Goal: Task Accomplishment & Management: Manage account settings

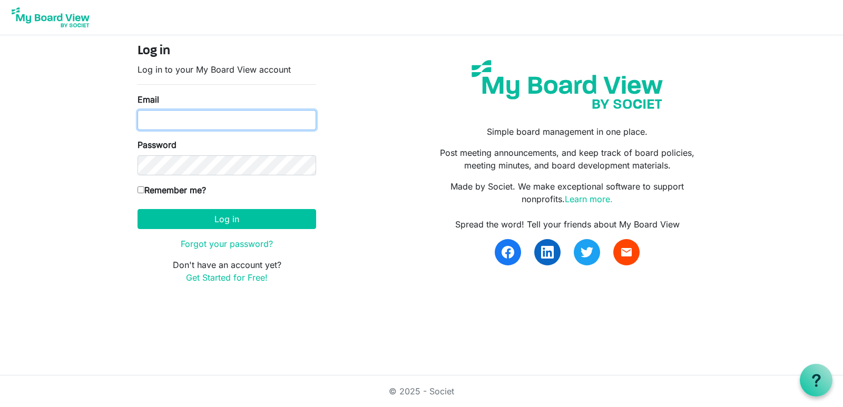
click at [171, 111] on input "Email" at bounding box center [227, 120] width 179 height 20
type input "admin@elephantcircle.org"
click at [152, 192] on label "Remember me?" at bounding box center [172, 190] width 69 height 13
click at [144, 192] on input "Remember me?" at bounding box center [141, 190] width 7 height 7
checkbox input "true"
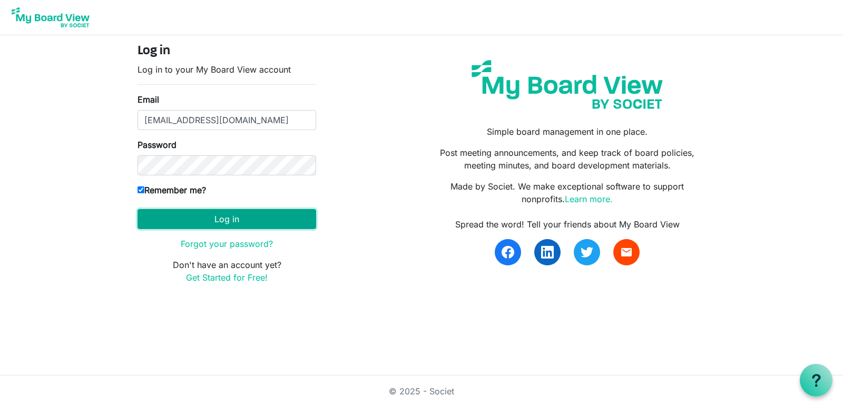
click at [194, 225] on button "Log in" at bounding box center [227, 219] width 179 height 20
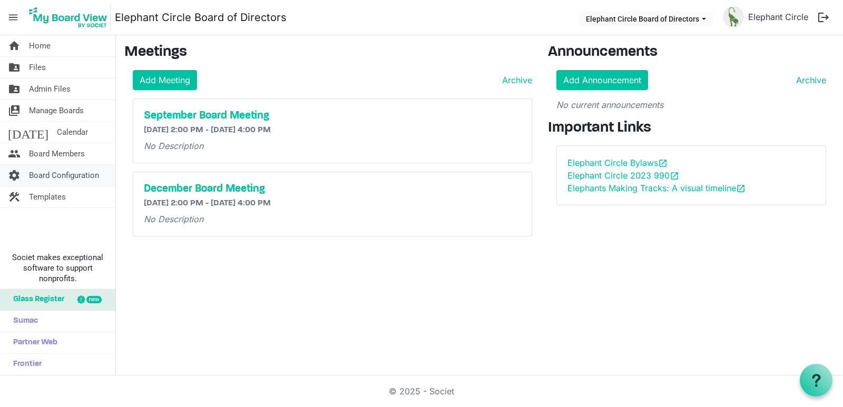
click at [60, 172] on span "Board Configuration" at bounding box center [64, 175] width 70 height 21
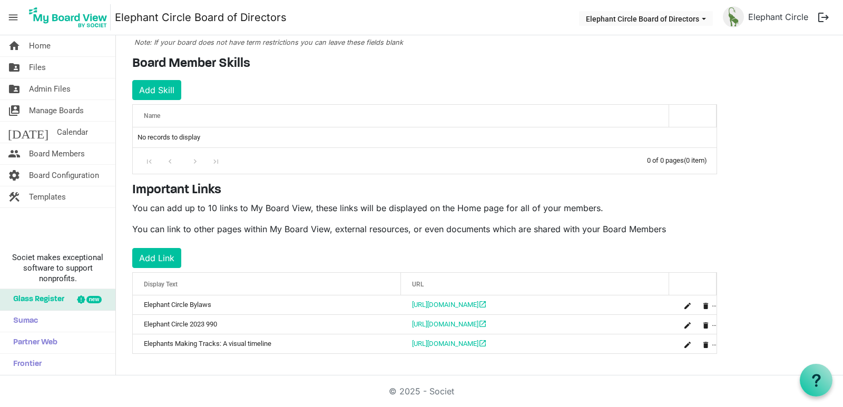
scroll to position [141, 0]
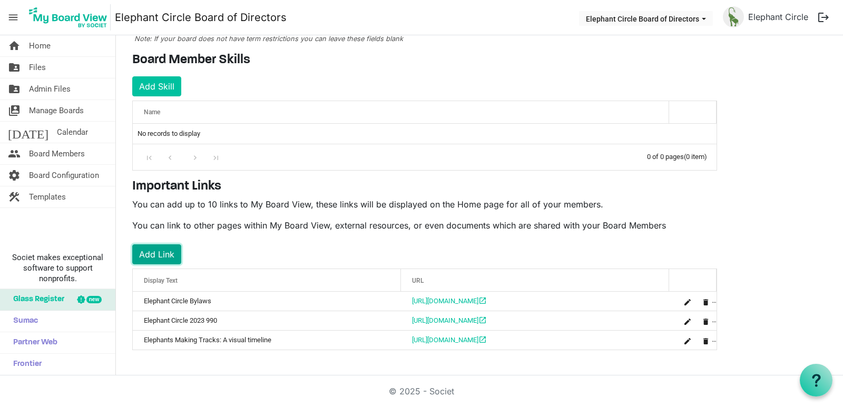
click at [151, 252] on button "Add Link" at bounding box center [156, 255] width 49 height 20
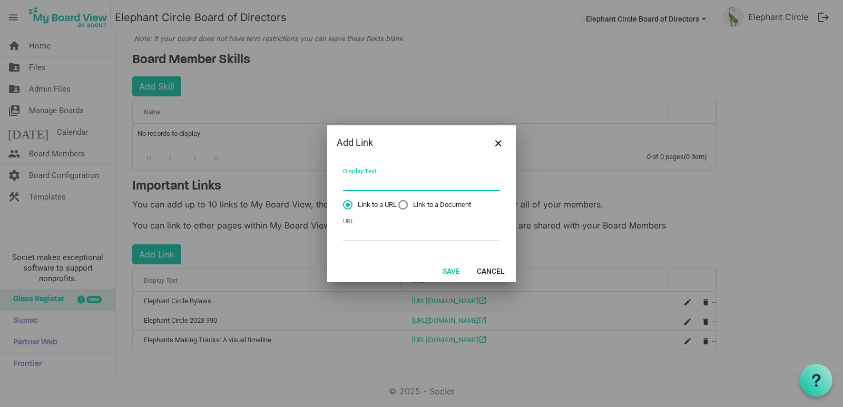
click at [361, 184] on input "Display Text" at bounding box center [421, 183] width 157 height 16
type input "May Financials"
click at [352, 238] on input "URL" at bounding box center [421, 233] width 157 height 16
paste input "https://drive.google.com/drive/folders/10t7SD-naaXOFVOi2Rxezdq11H_qeRRbe?usp=dr…"
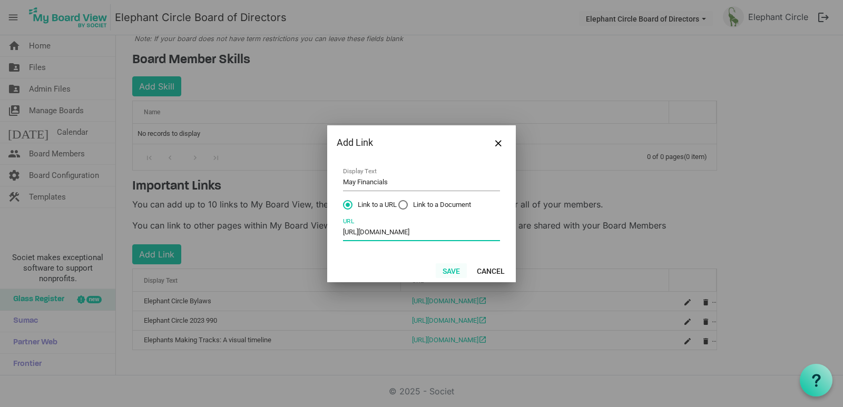
type input "https://drive.google.com/drive/folders/10t7SD-naaXOFVOi2Rxezdq11H_qeRRbe?usp=dr…"
click at [451, 270] on button "Save" at bounding box center [451, 271] width 31 height 15
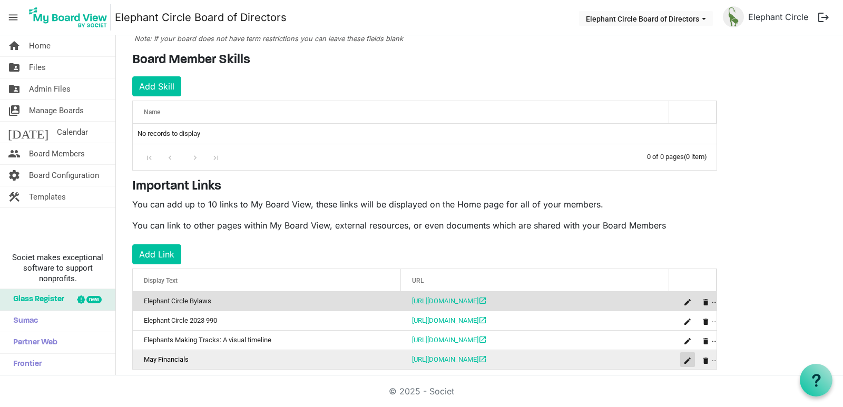
click at [688, 362] on span "is Command column column header" at bounding box center [688, 361] width 6 height 6
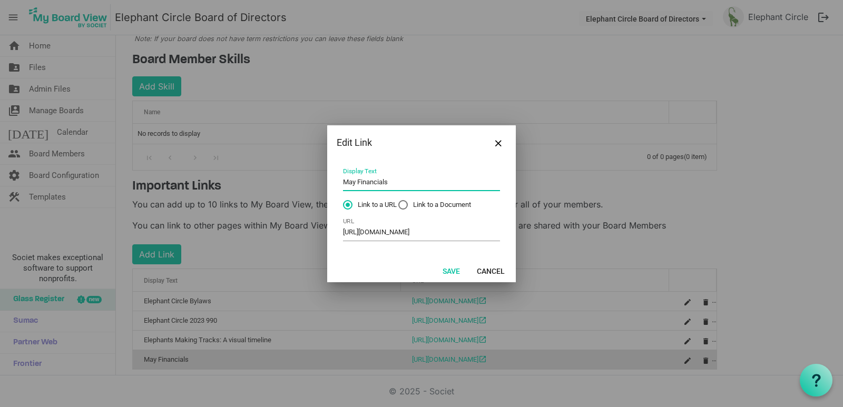
click at [355, 183] on input "May Financials" at bounding box center [421, 183] width 157 height 16
type input "[DATE] Financials"
click at [456, 268] on button "Save" at bounding box center [451, 271] width 31 height 15
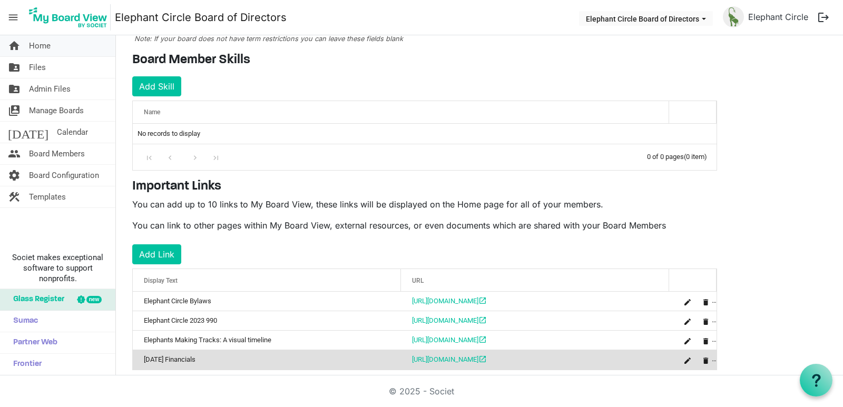
click at [52, 50] on link "home Home" at bounding box center [57, 45] width 115 height 21
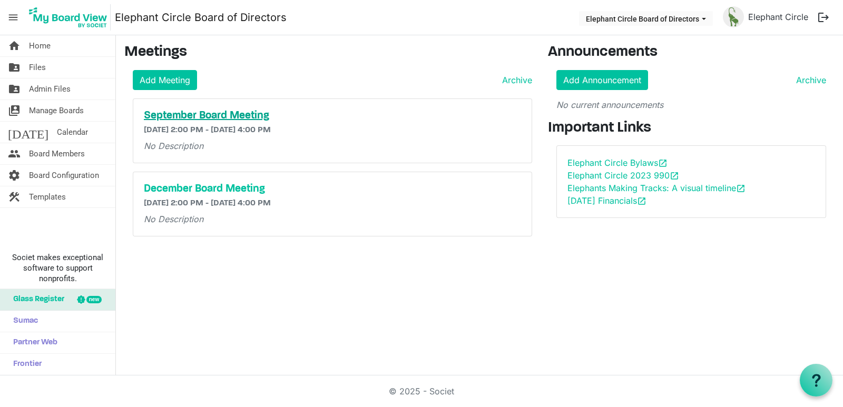
click at [202, 112] on h5 "September Board Meeting" at bounding box center [332, 116] width 377 height 13
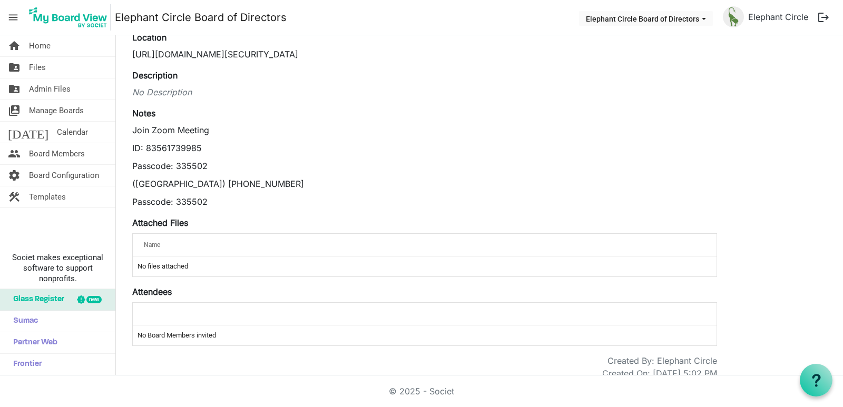
scroll to position [118, 0]
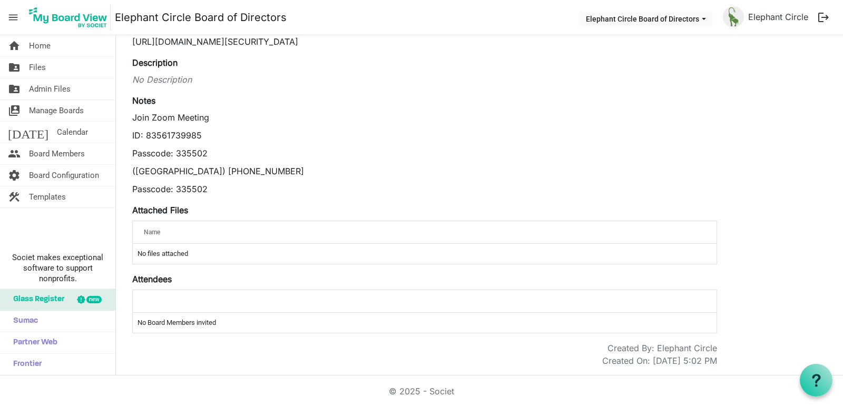
click at [164, 299] on div at bounding box center [424, 301] width 569 height 15
click at [169, 235] on div "Name" at bounding box center [391, 232] width 503 height 15
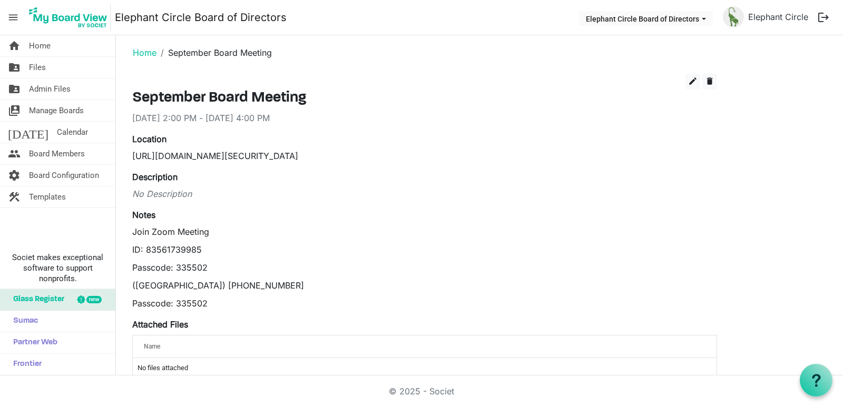
scroll to position [0, 0]
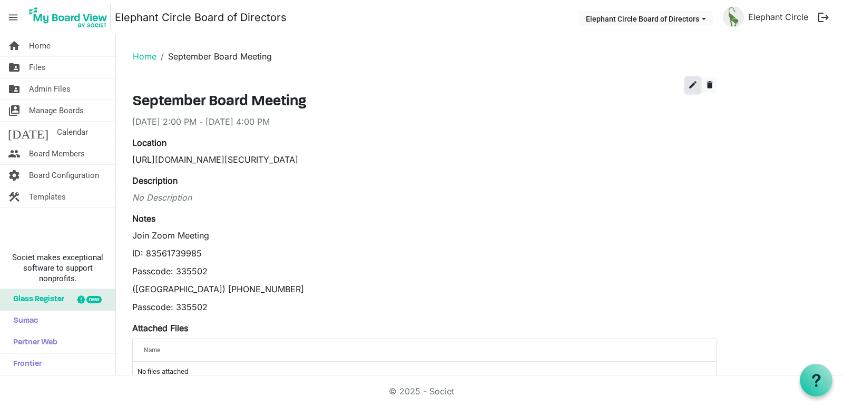
click at [691, 82] on span "edit" at bounding box center [692, 84] width 9 height 9
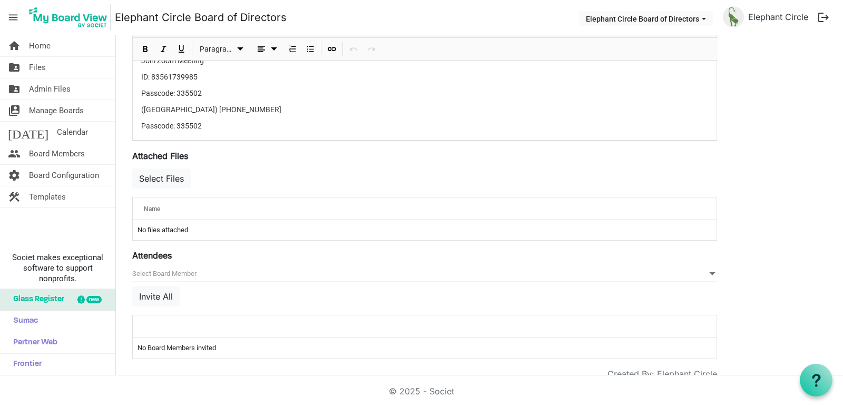
scroll to position [342, 0]
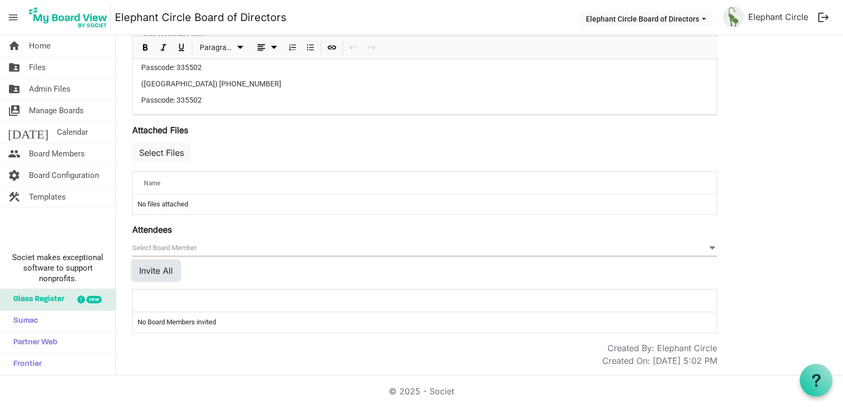
click at [158, 271] on button "Invite All" at bounding box center [155, 271] width 47 height 20
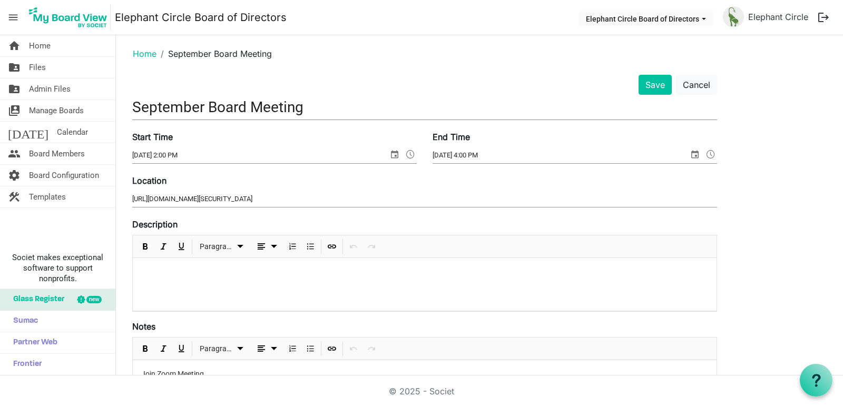
scroll to position [0, 0]
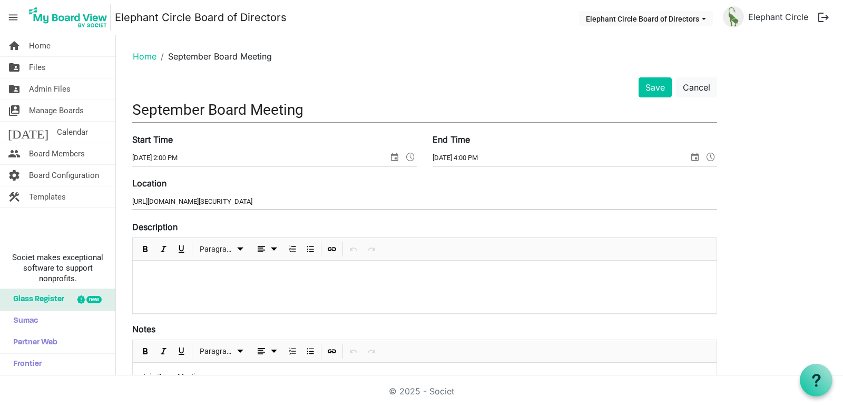
click at [150, 276] on p at bounding box center [424, 274] width 567 height 11
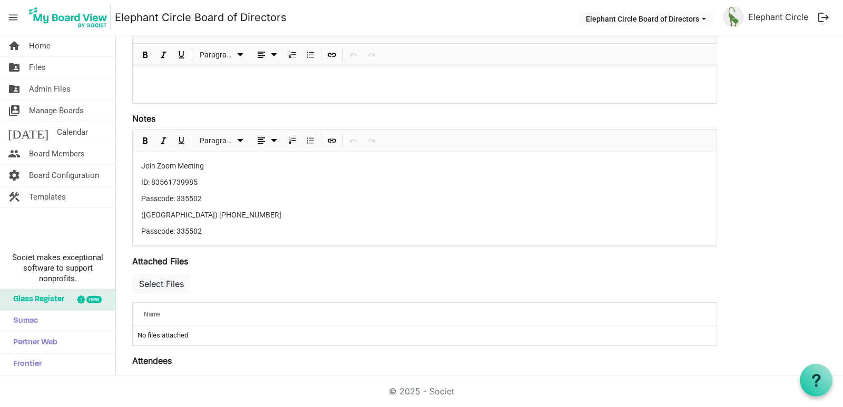
scroll to position [264, 0]
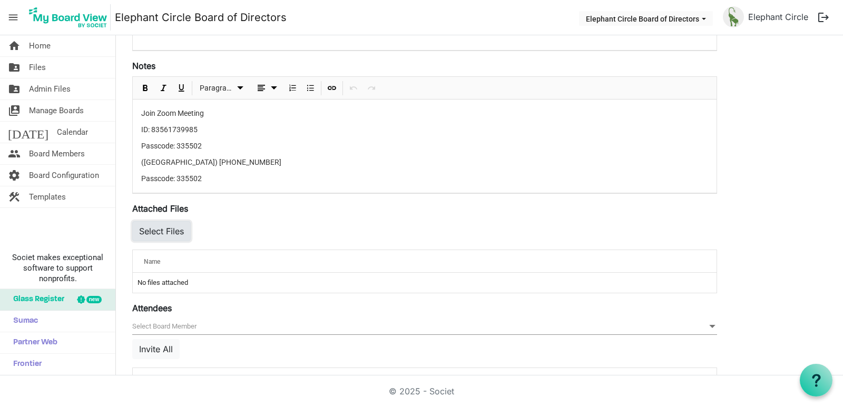
click at [165, 234] on button "Select Files" at bounding box center [161, 231] width 59 height 20
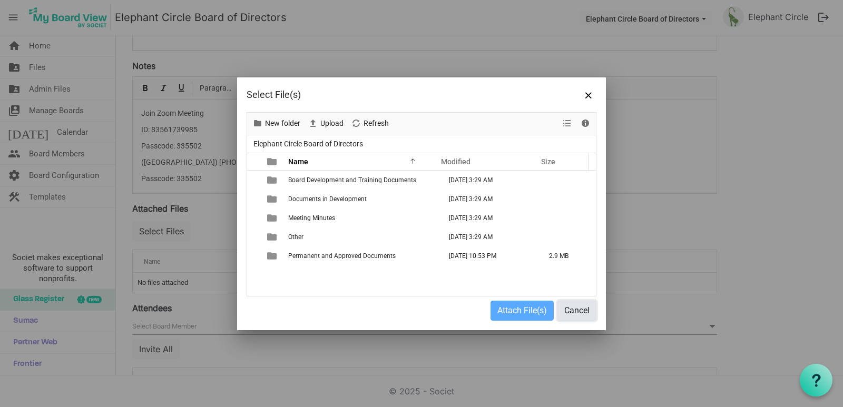
click at [585, 310] on button "Cancel" at bounding box center [577, 311] width 39 height 20
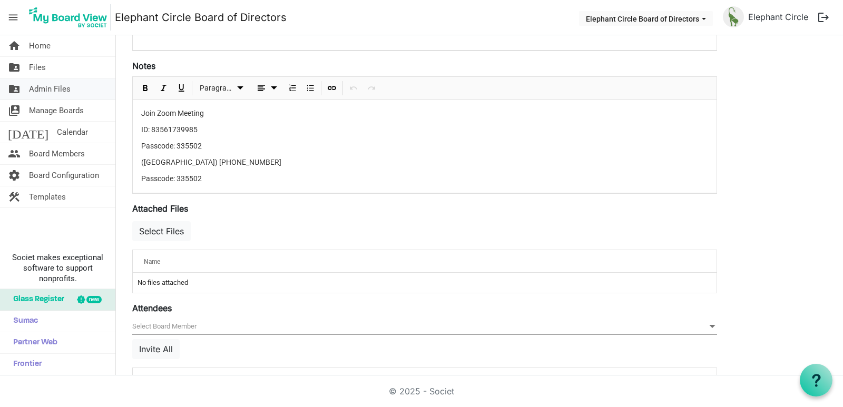
click at [70, 87] on span "Admin Files" at bounding box center [50, 89] width 42 height 21
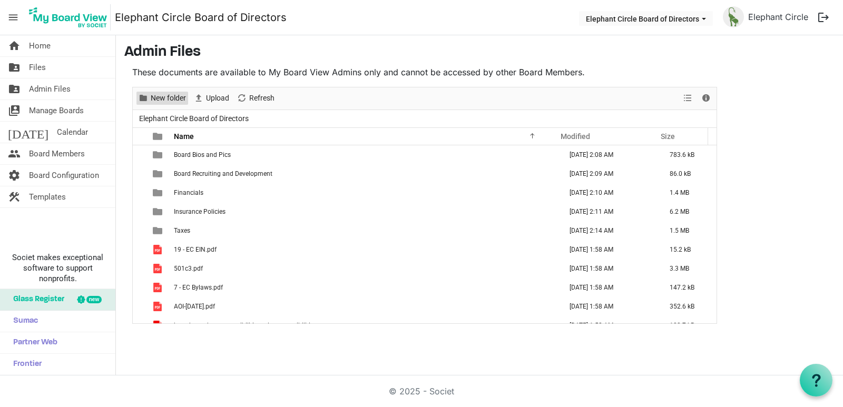
click at [147, 101] on span "New folder" at bounding box center [143, 98] width 13 height 13
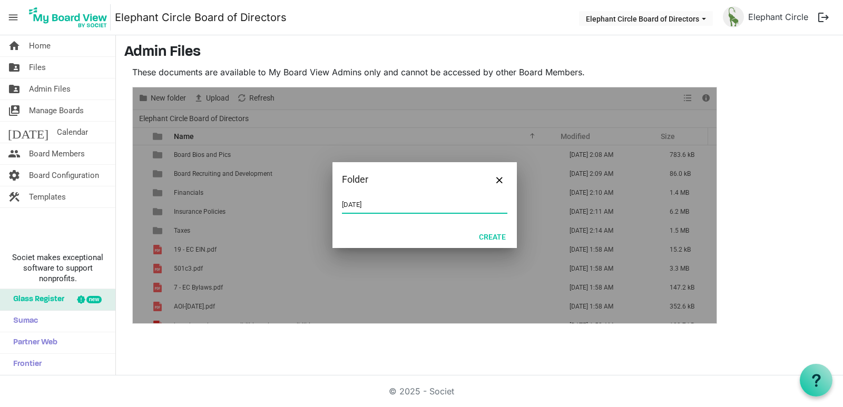
click at [389, 205] on input "May 2025" at bounding box center [424, 205] width 165 height 16
type input "[DATE] Financials"
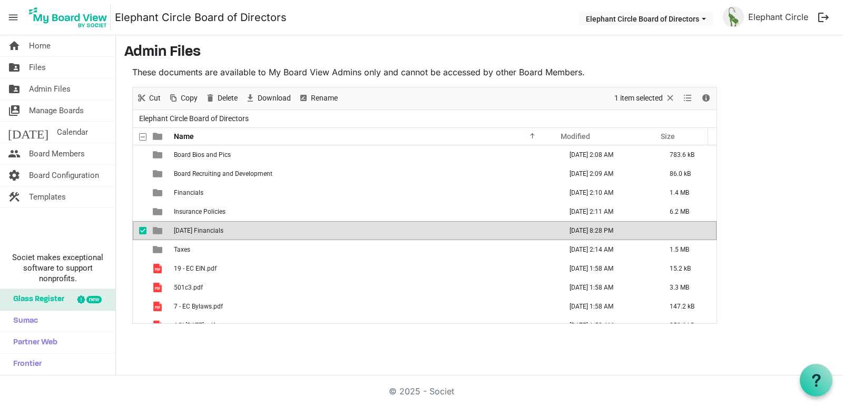
click at [190, 231] on span "[DATE] Financials" at bounding box center [199, 230] width 50 height 7
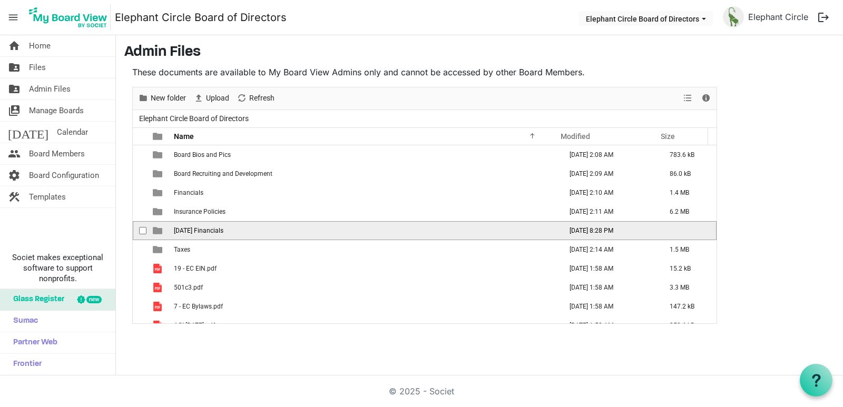
click at [190, 231] on span "[DATE] Financials" at bounding box center [199, 230] width 50 height 7
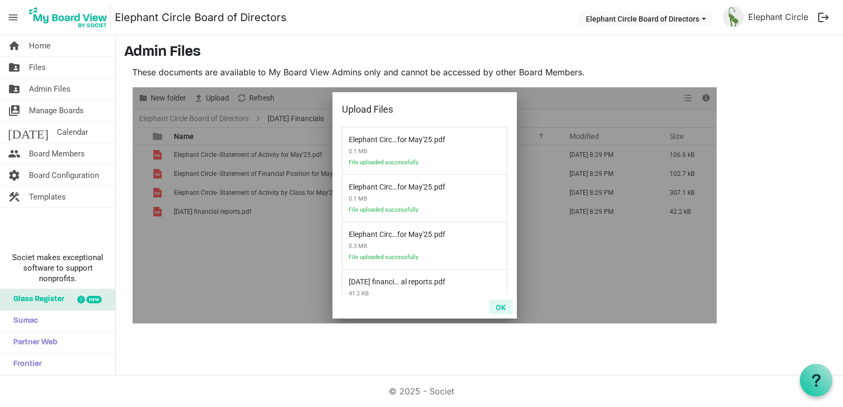
click at [500, 304] on button "OK" at bounding box center [501, 307] width 24 height 15
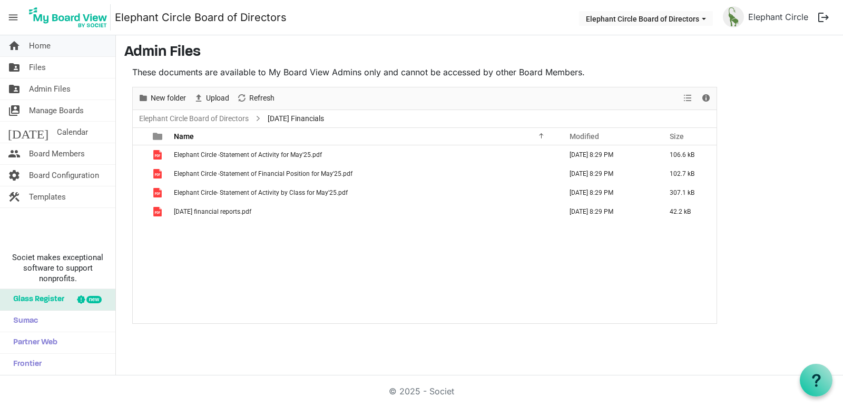
click at [47, 48] on span "Home" at bounding box center [40, 45] width 22 height 21
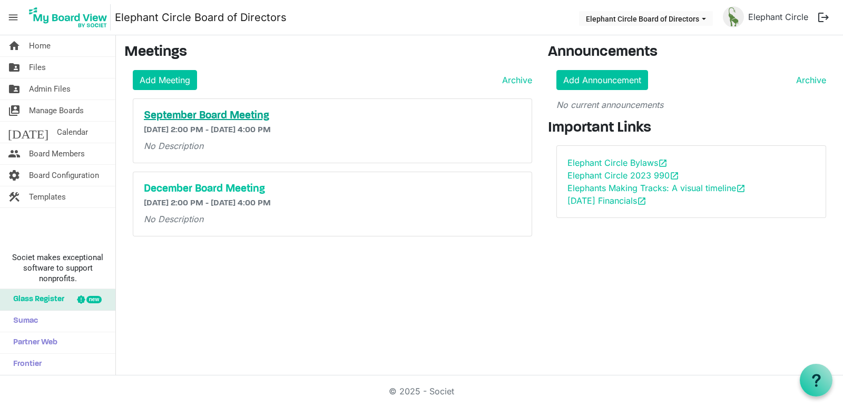
click at [262, 113] on h5 "September Board Meeting" at bounding box center [332, 116] width 377 height 13
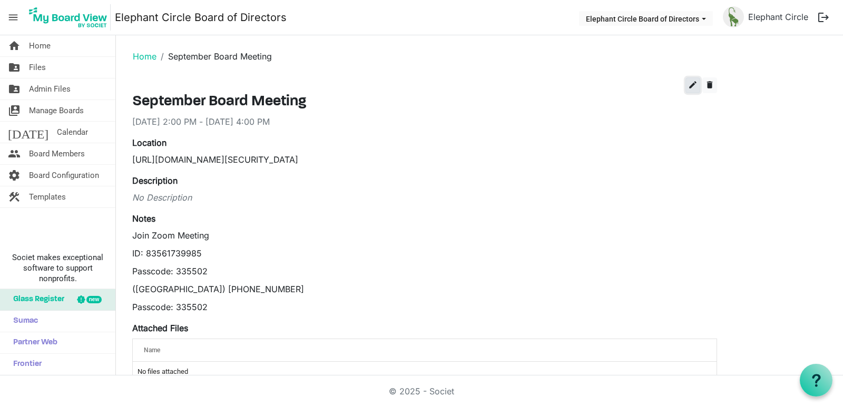
click at [690, 89] on span "edit" at bounding box center [692, 84] width 9 height 9
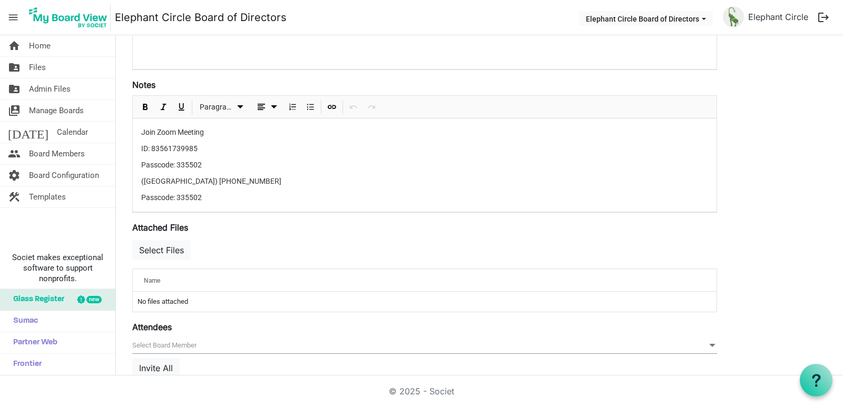
scroll to position [264, 0]
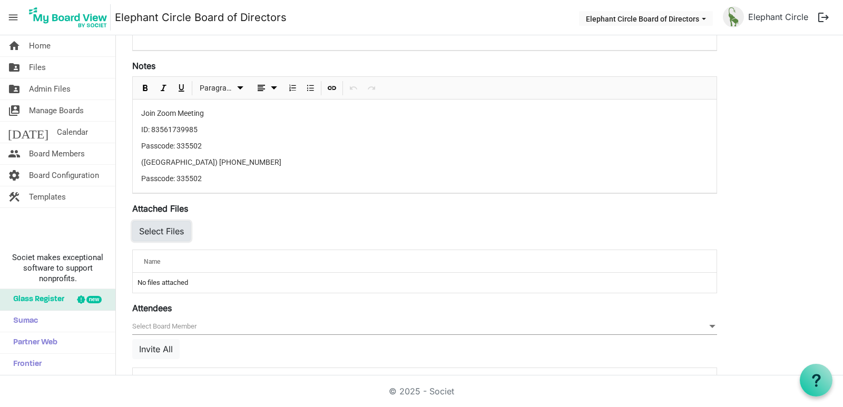
click at [176, 236] on button "Select Files" at bounding box center [161, 231] width 59 height 20
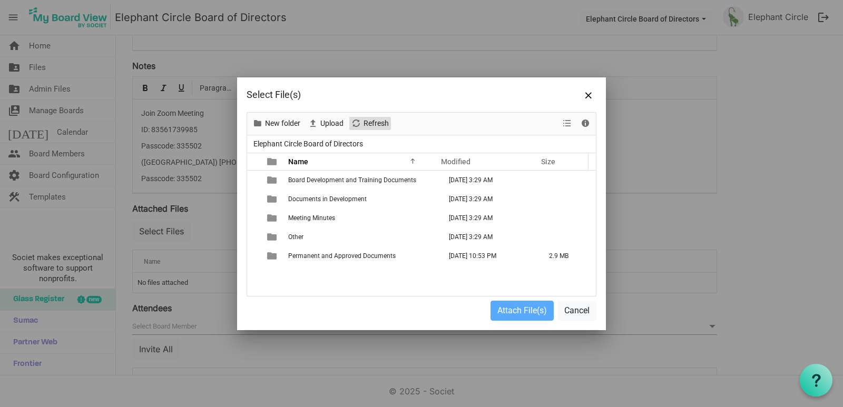
click at [367, 124] on span "Refresh" at bounding box center [376, 123] width 27 height 13
click at [564, 122] on span "View dropdownbutton" at bounding box center [567, 123] width 13 height 13
click at [386, 281] on div "Board Development and Training Documents April 29, 2025 3:29 AM Documents in De…" at bounding box center [421, 233] width 349 height 125
click at [577, 309] on button "Cancel" at bounding box center [577, 311] width 39 height 20
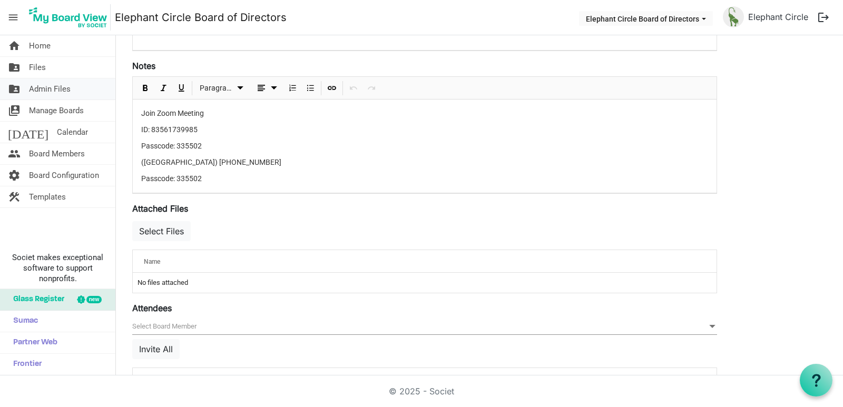
click at [31, 92] on span "Admin Files" at bounding box center [50, 89] width 42 height 21
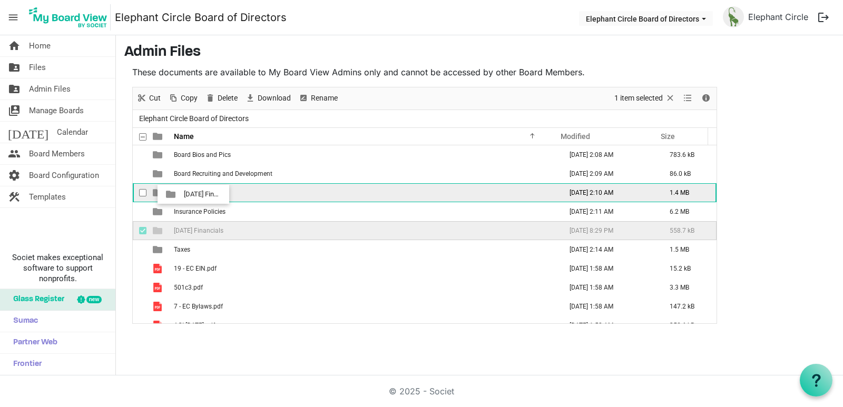
drag, startPoint x: 160, startPoint y: 229, endPoint x: 181, endPoint y: 194, distance: 40.7
click at [181, 194] on tbody "Board Bios and Pics [DATE] 2:08 AM 783.6 kB Board Recruiting and Development [D…" at bounding box center [425, 259] width 584 height 228
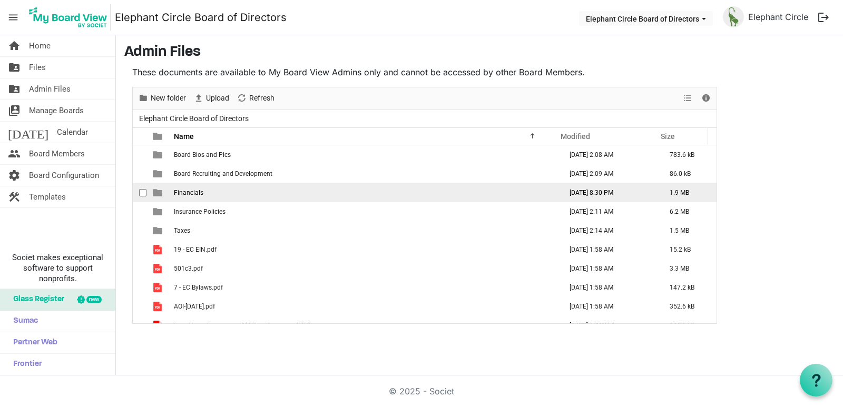
click at [181, 196] on span "Financials" at bounding box center [189, 192] width 30 height 7
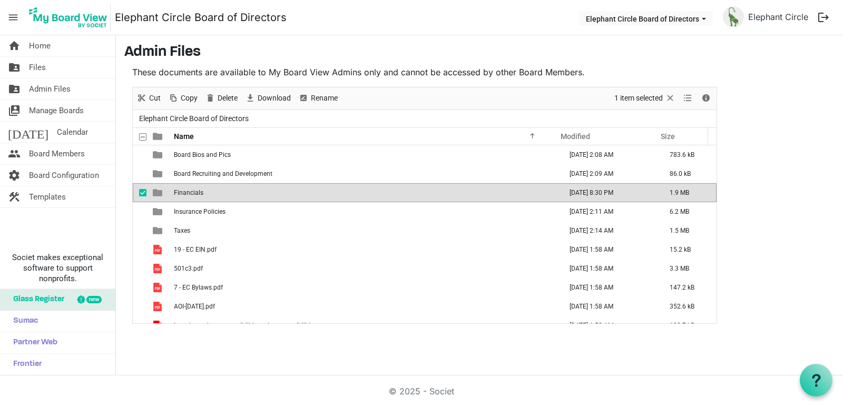
click at [182, 196] on span "Financials" at bounding box center [189, 192] width 30 height 7
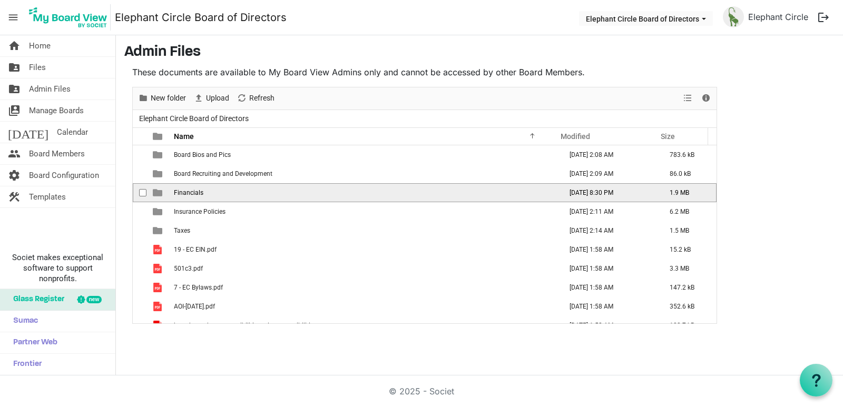
click at [182, 196] on span "Financials" at bounding box center [189, 192] width 30 height 7
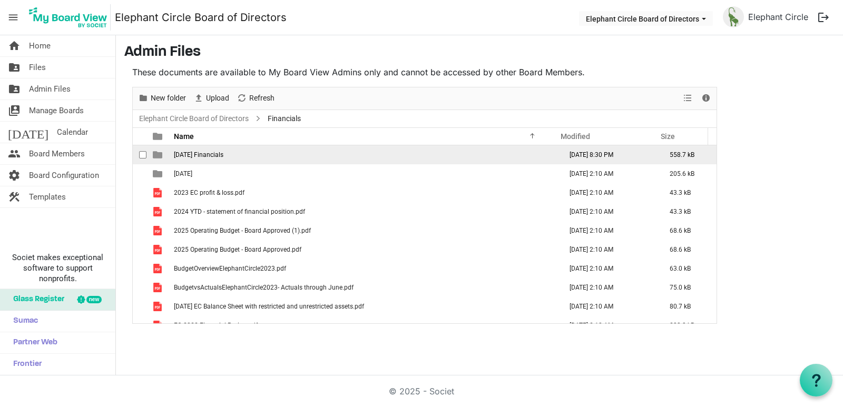
click at [258, 154] on td "[DATE] Financials" at bounding box center [365, 154] width 388 height 19
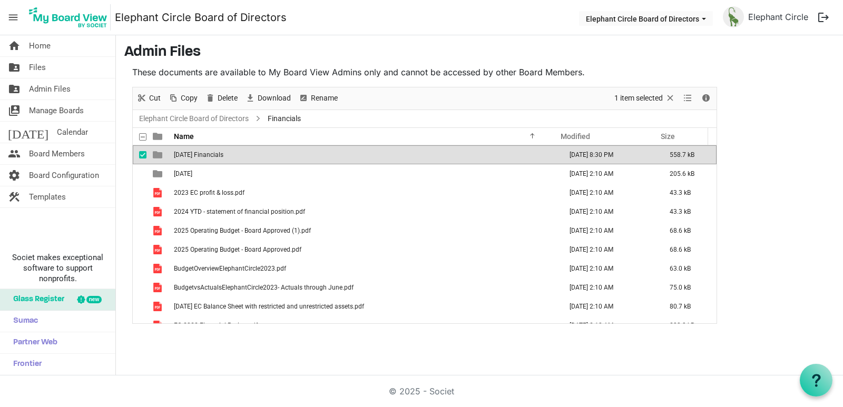
click at [141, 157] on span "checkbox" at bounding box center [142, 154] width 7 height 7
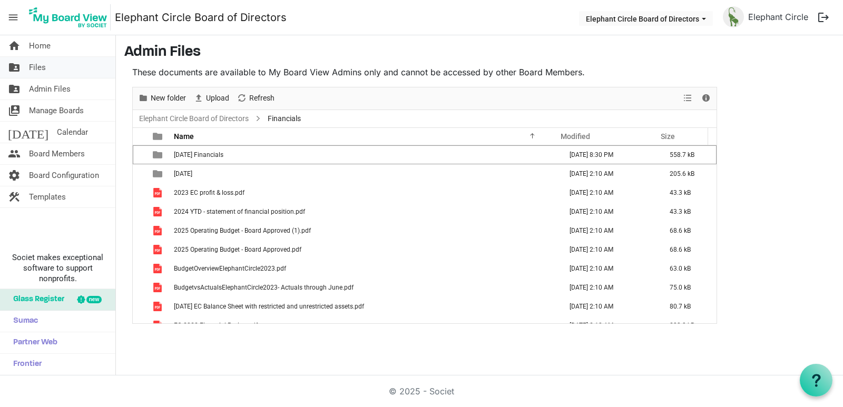
click at [50, 67] on link "folder_shared Files" at bounding box center [57, 67] width 115 height 21
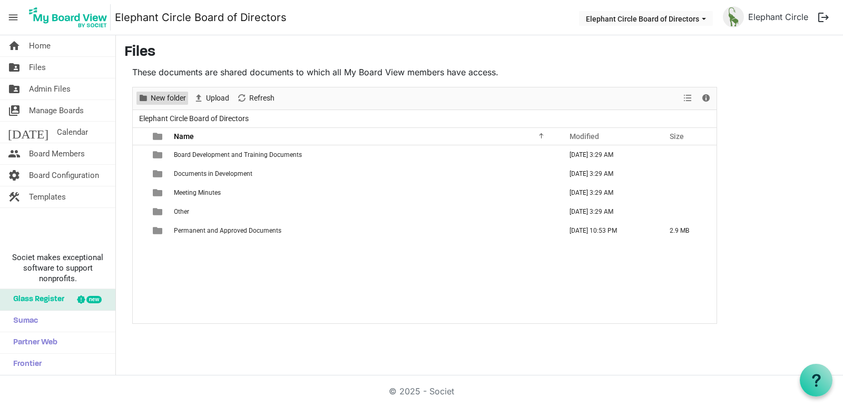
click at [171, 104] on span "New folder" at bounding box center [168, 98] width 37 height 13
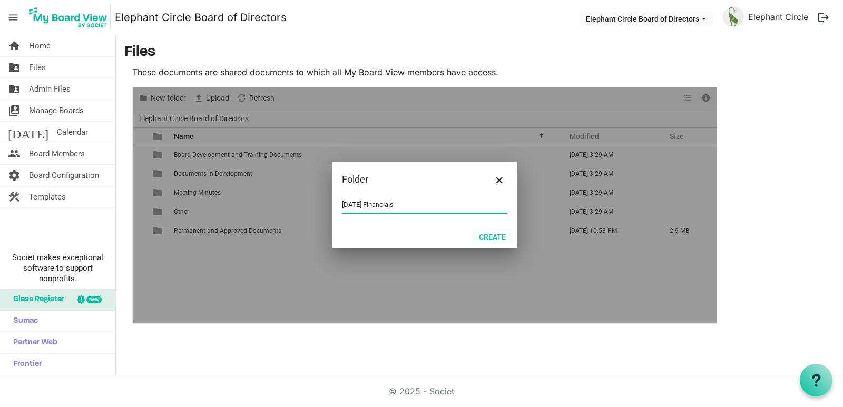
type input "[DATE] Financials"
click at [485, 237] on button "Create" at bounding box center [492, 236] width 41 height 15
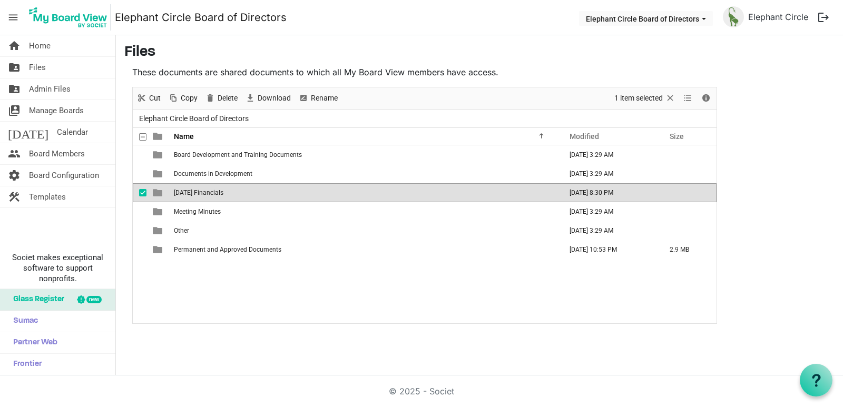
click at [245, 190] on td "[DATE] Financials" at bounding box center [365, 192] width 388 height 19
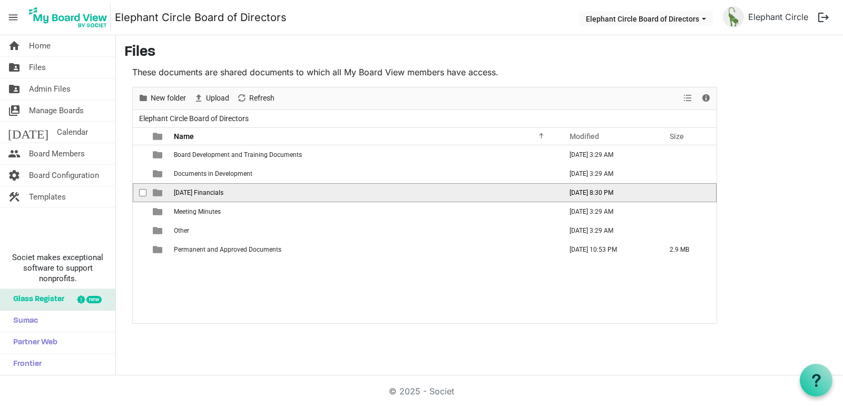
click at [245, 190] on td "[DATE] Financials" at bounding box center [365, 192] width 388 height 19
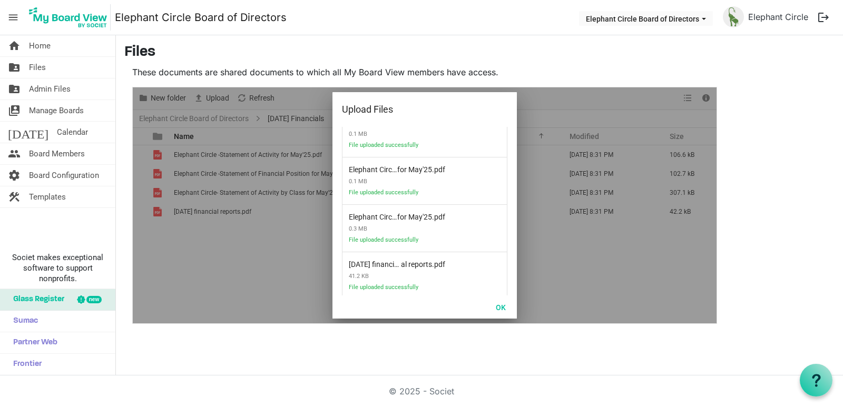
scroll to position [31, 0]
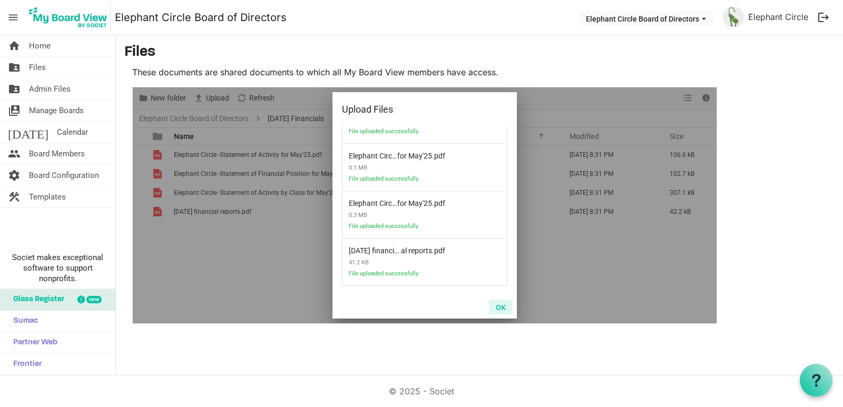
click at [504, 310] on button "OK" at bounding box center [501, 307] width 24 height 15
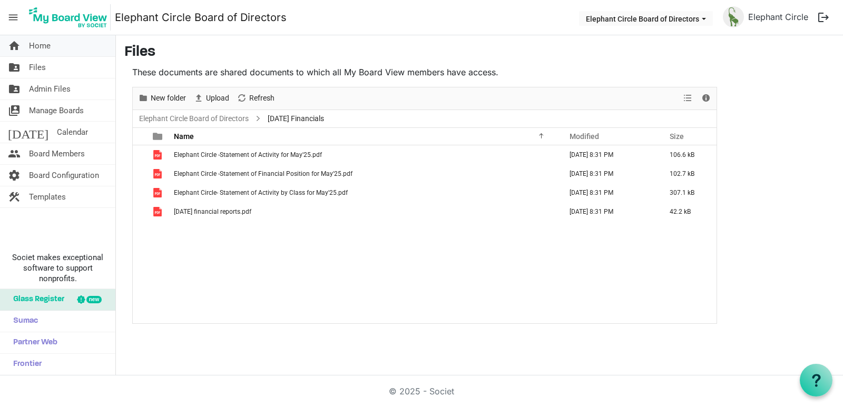
click at [56, 51] on link "home Home" at bounding box center [57, 45] width 115 height 21
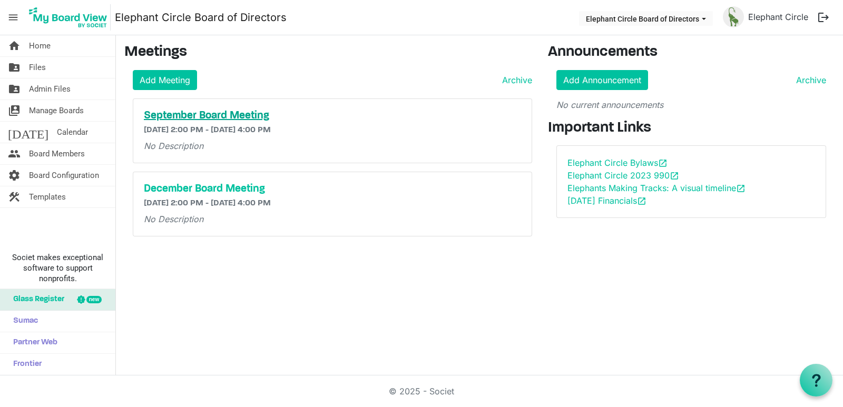
click at [254, 117] on h5 "September Board Meeting" at bounding box center [332, 116] width 377 height 13
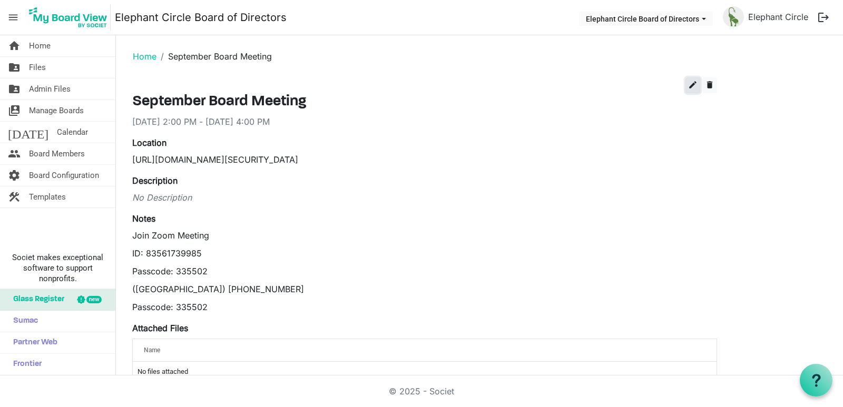
click at [699, 81] on button "edit" at bounding box center [693, 85] width 15 height 16
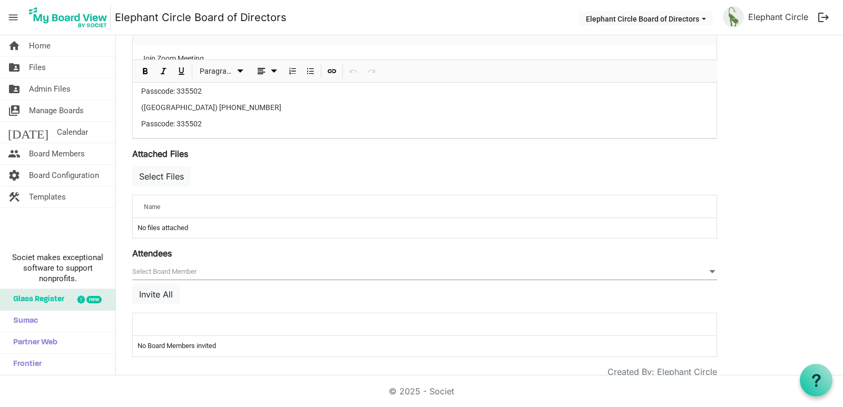
scroll to position [342, 0]
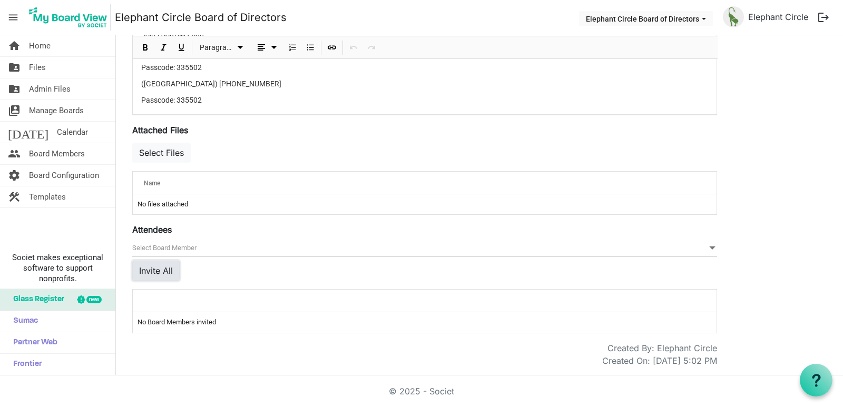
click at [169, 265] on button "Invite All" at bounding box center [155, 271] width 47 height 20
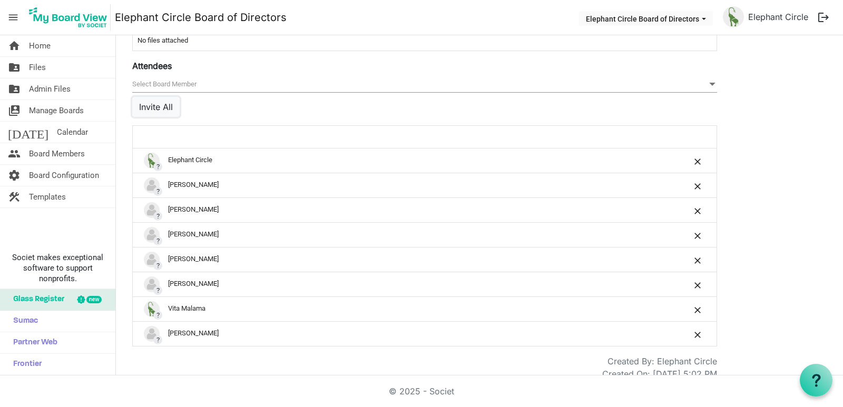
scroll to position [519, 0]
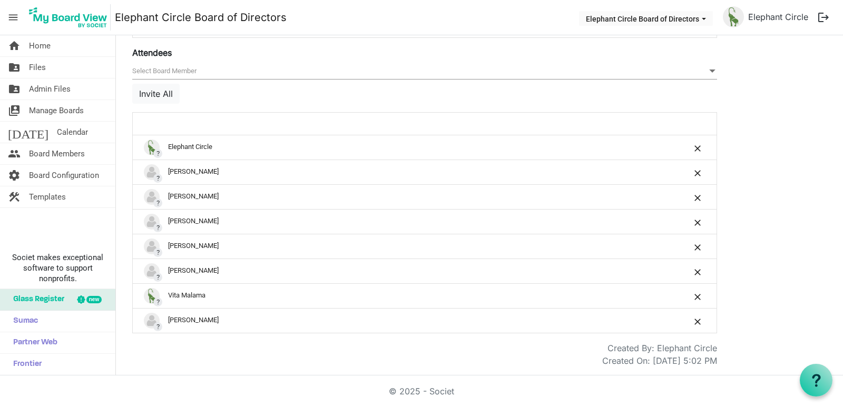
click at [158, 97] on button "Invite All" at bounding box center [155, 94] width 47 height 20
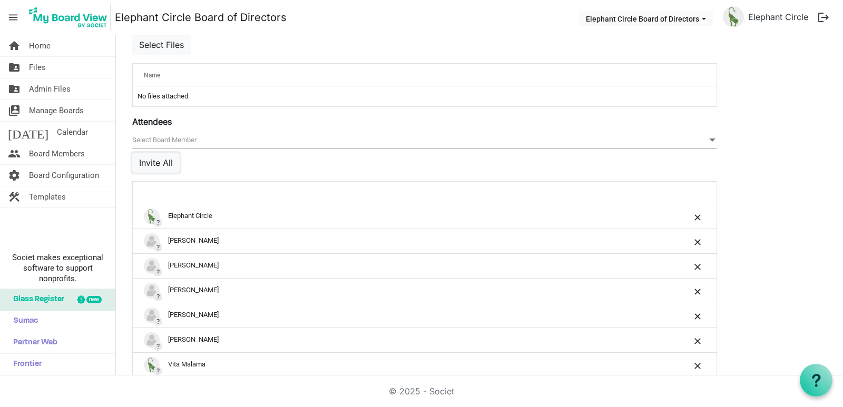
scroll to position [361, 0]
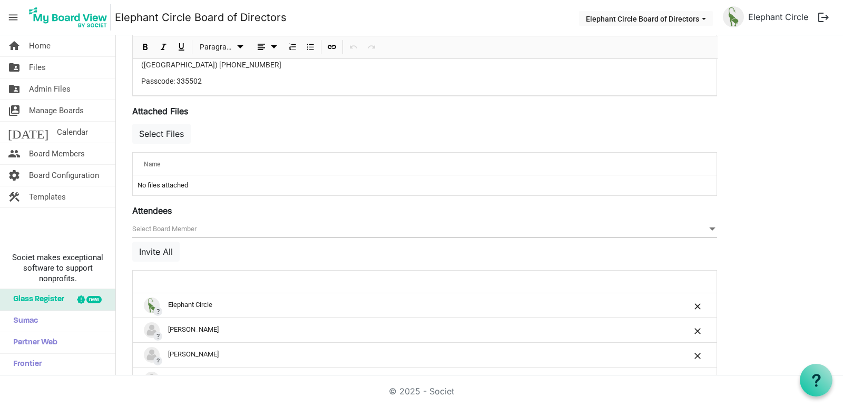
click at [449, 146] on div "Select Files" at bounding box center [424, 137] width 585 height 31
click at [173, 132] on button "Select Files" at bounding box center [161, 134] width 59 height 20
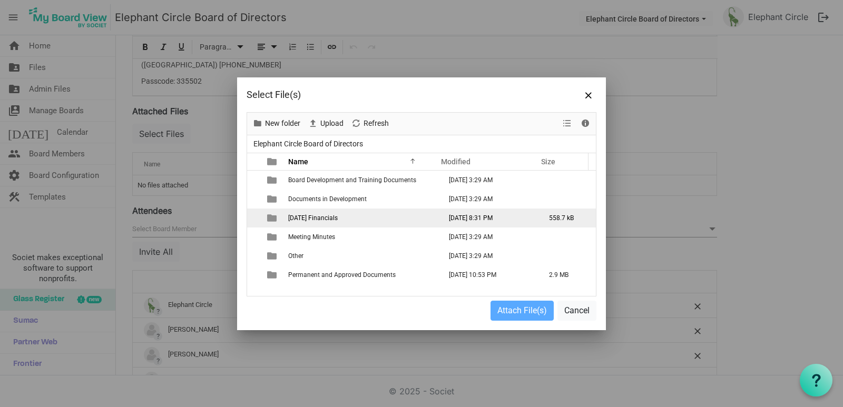
click at [336, 219] on span "[DATE] Financials" at bounding box center [313, 218] width 50 height 7
click at [309, 216] on span "[DATE] Financials" at bounding box center [313, 218] width 50 height 7
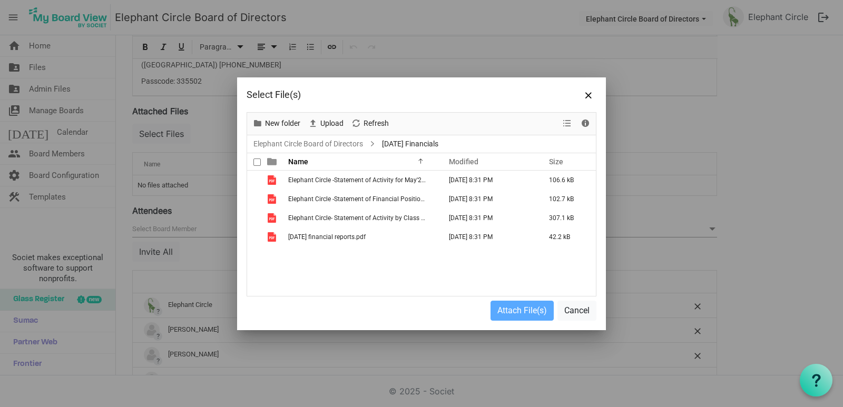
click at [257, 162] on span at bounding box center [257, 162] width 7 height 7
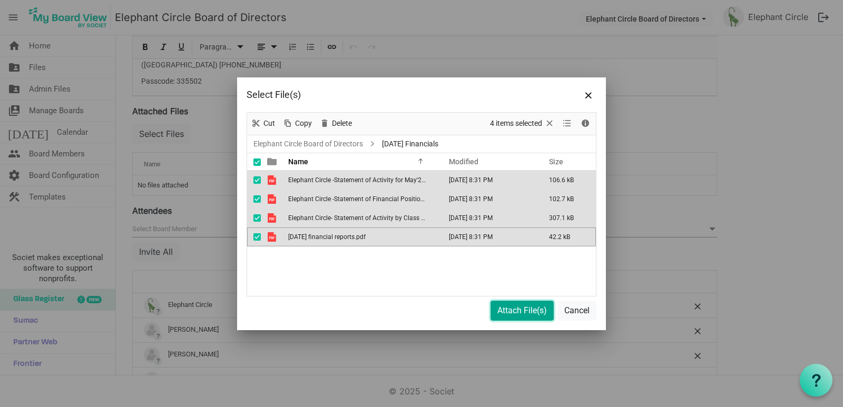
click at [521, 313] on button "Attach File(s)" at bounding box center [522, 311] width 63 height 20
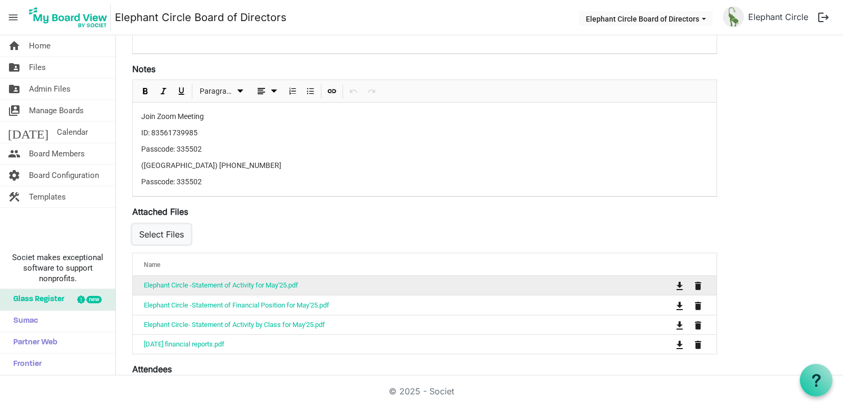
scroll to position [0, 0]
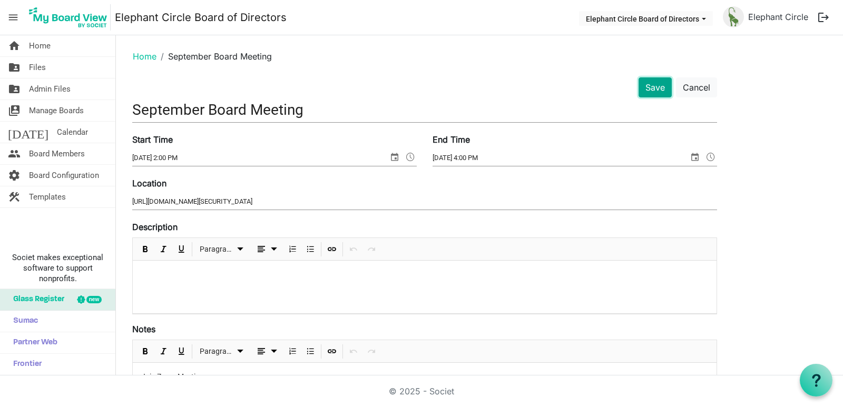
click at [655, 86] on button "Save" at bounding box center [655, 87] width 33 height 20
click at [661, 87] on button "Save" at bounding box center [655, 87] width 33 height 20
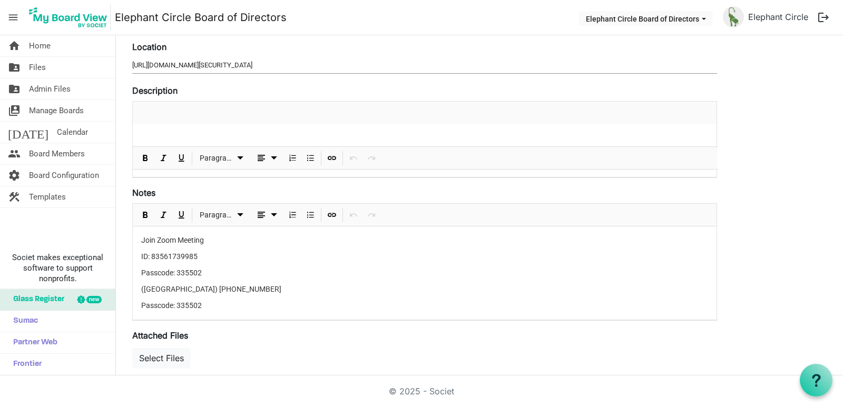
scroll to position [577, 0]
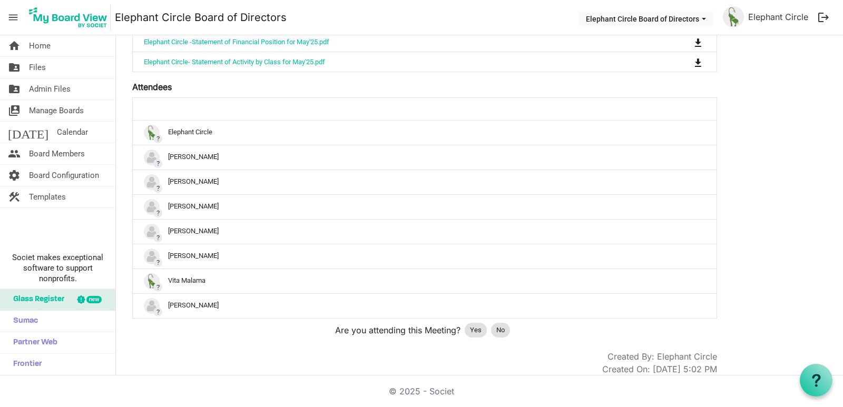
scroll to position [376, 0]
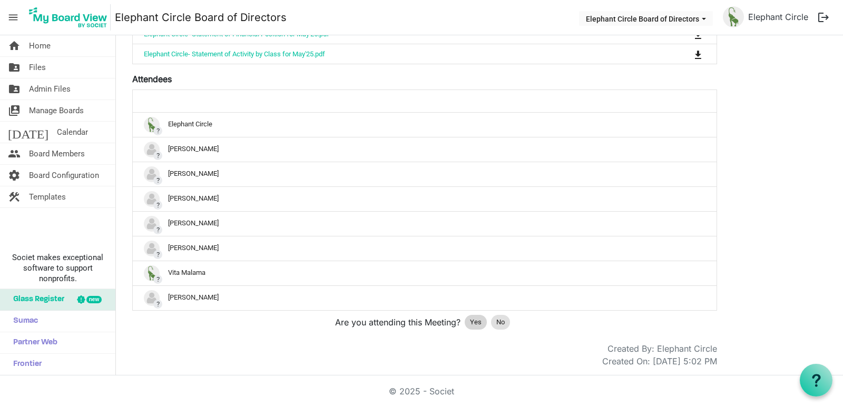
click at [470, 324] on span "Yes" at bounding box center [476, 322] width 12 height 11
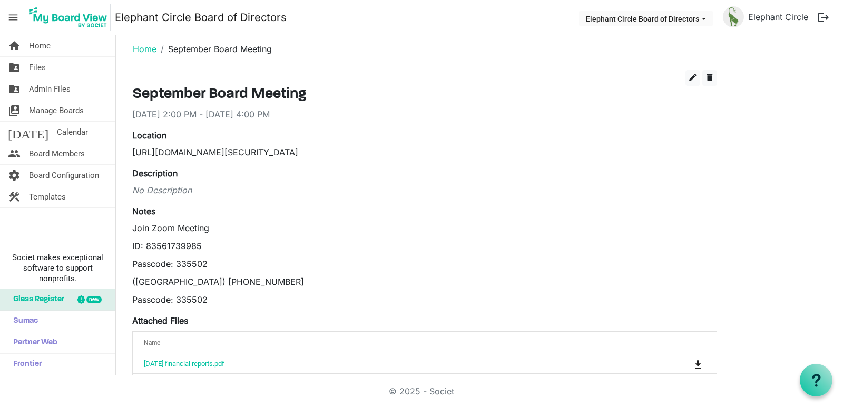
scroll to position [0, 0]
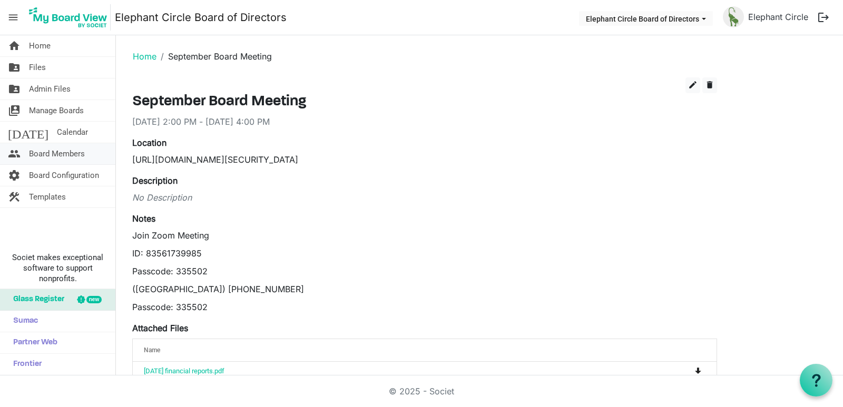
click at [53, 154] on span "Board Members" at bounding box center [57, 153] width 56 height 21
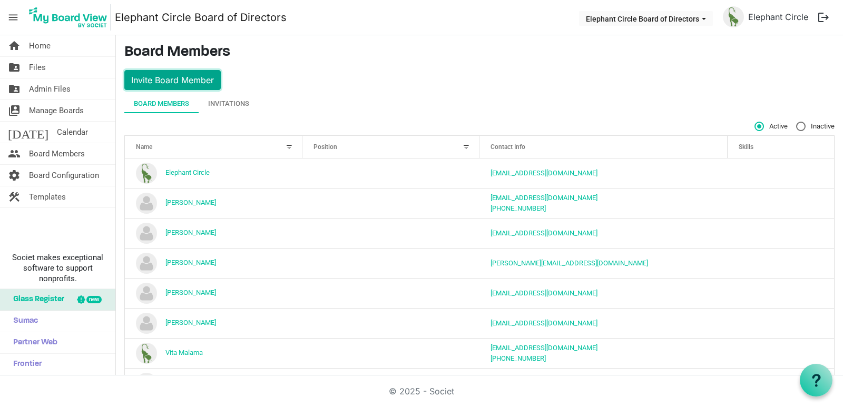
click at [204, 82] on button "Invite Board Member" at bounding box center [172, 80] width 96 height 20
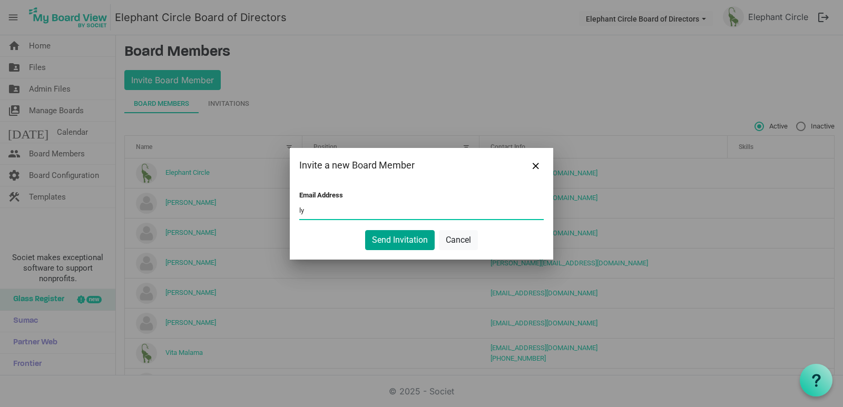
type input "[EMAIL_ADDRESS][DOMAIN_NAME]"
click at [391, 237] on button "Send Invitation" at bounding box center [400, 240] width 70 height 20
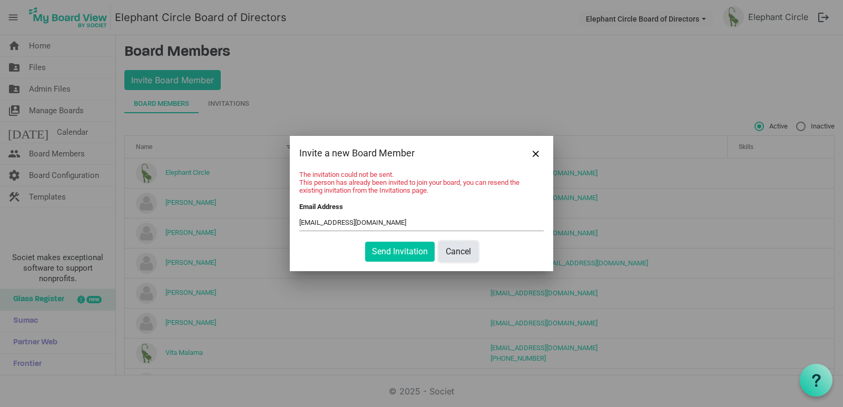
click at [454, 250] on button "Cancel" at bounding box center [458, 252] width 39 height 20
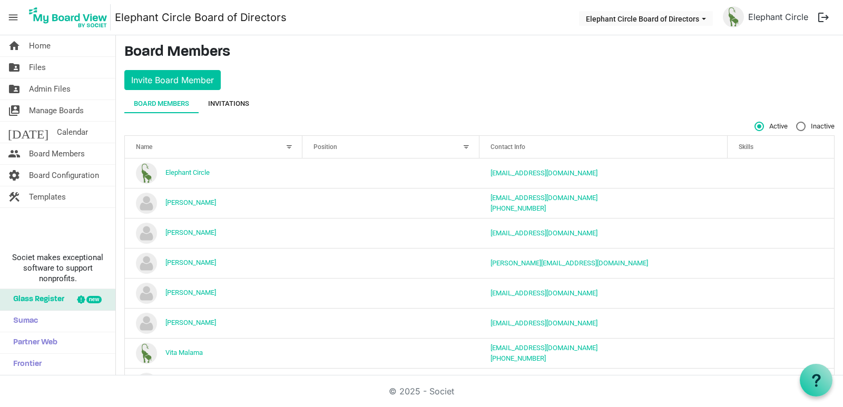
click at [229, 105] on div "Invitations" at bounding box center [228, 104] width 41 height 11
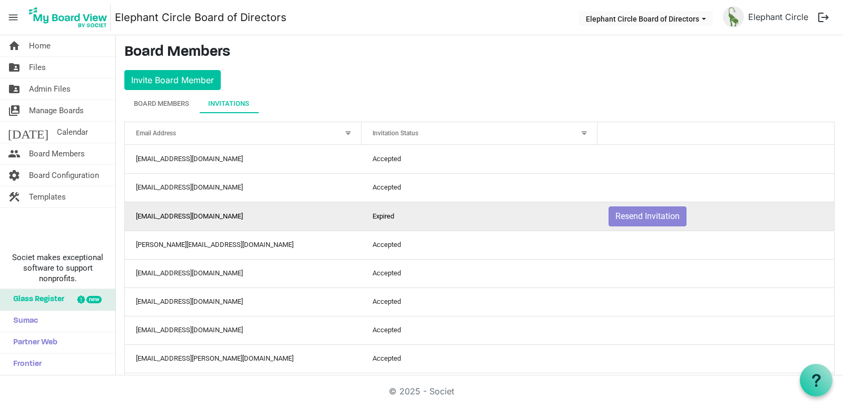
scroll to position [44, 0]
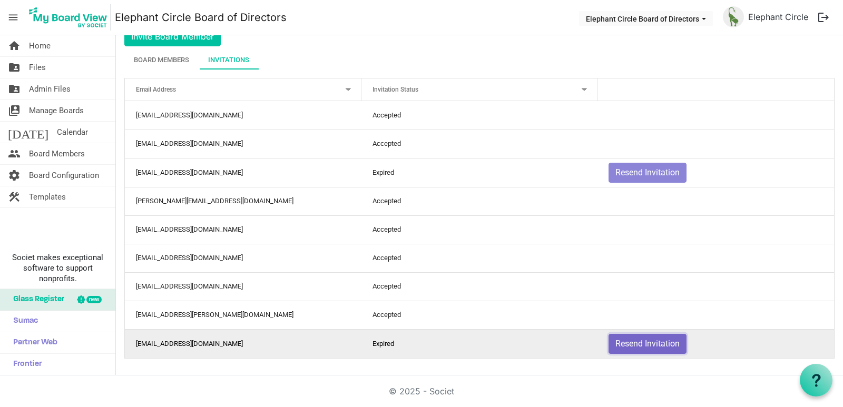
click at [628, 343] on button "Resend Invitation" at bounding box center [648, 344] width 78 height 20
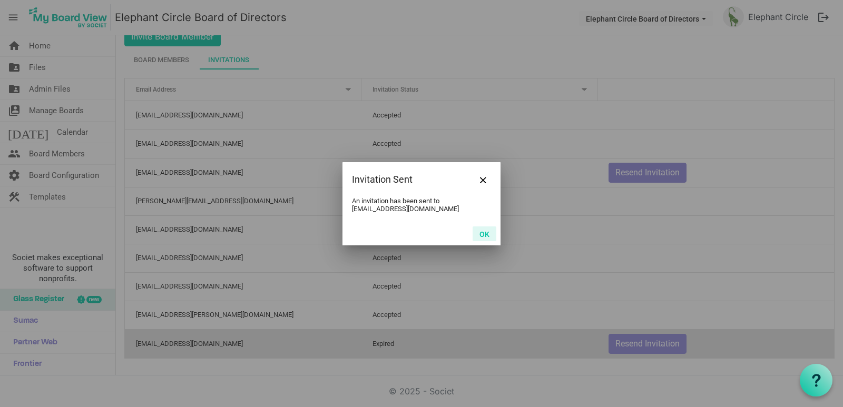
click at [483, 235] on button "OK" at bounding box center [485, 234] width 24 height 15
